Goal: Task Accomplishment & Management: Manage account settings

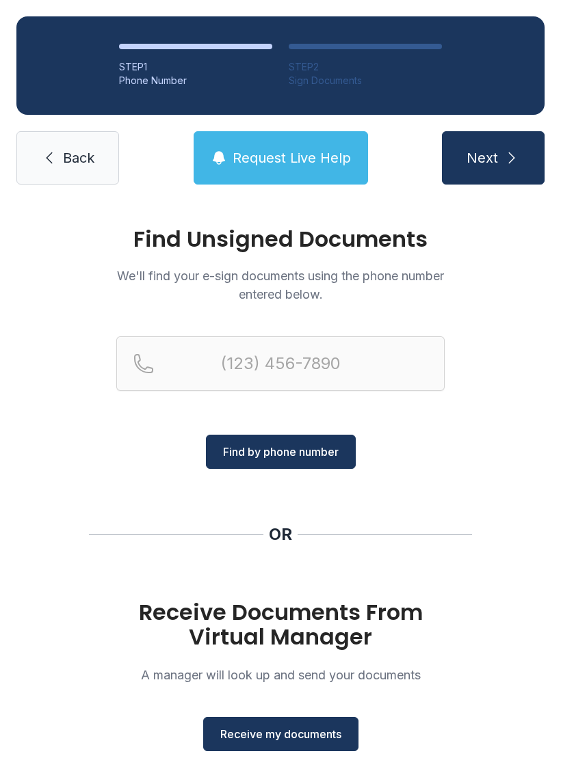
click at [295, 728] on span "Receive my documents" at bounding box center [280, 734] width 121 height 16
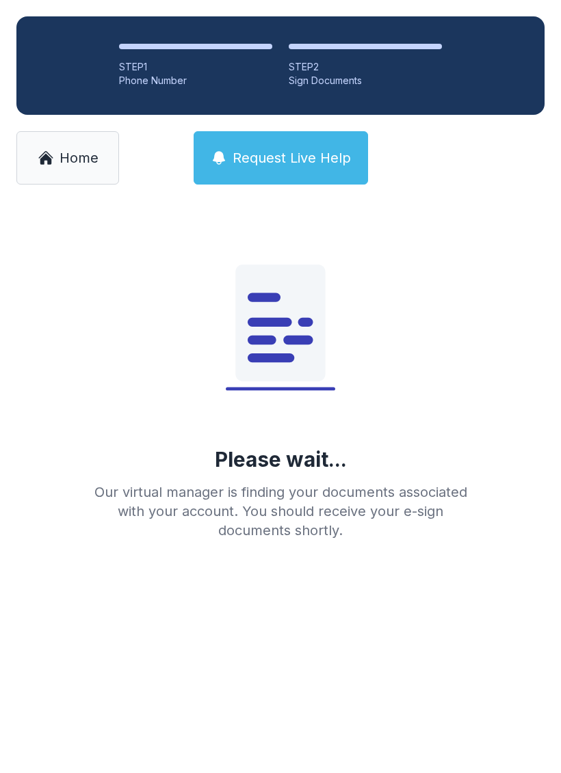
click at [74, 164] on span "Home" at bounding box center [78, 157] width 39 height 19
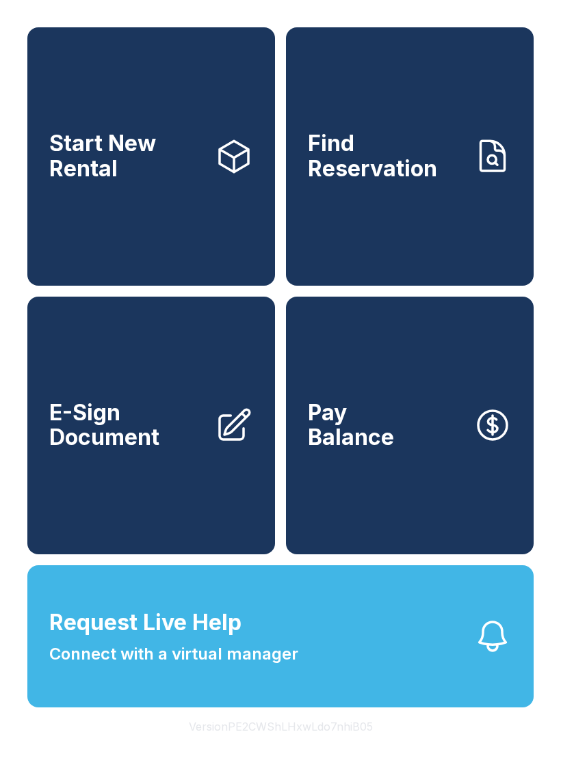
click at [420, 515] on link "Pay Balance" at bounding box center [410, 426] width 248 height 258
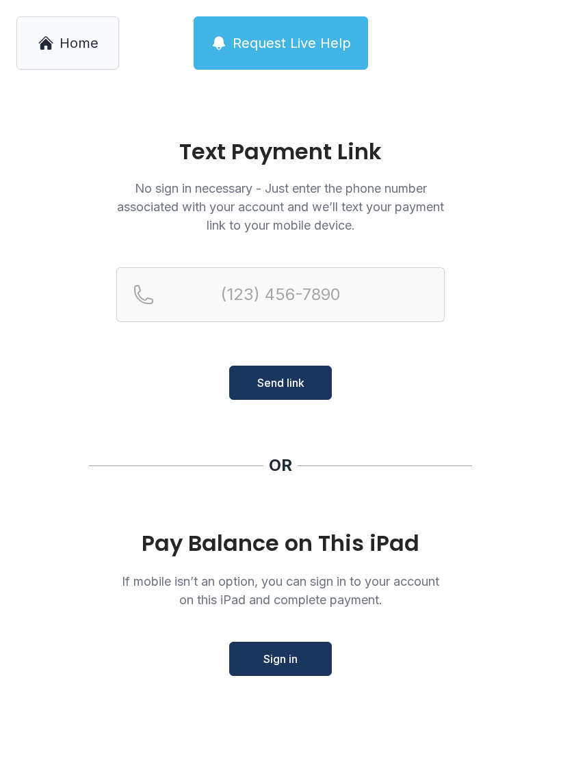
click at [64, 66] on link "Home" at bounding box center [67, 42] width 103 height 53
